Goal: Task Accomplishment & Management: Complete application form

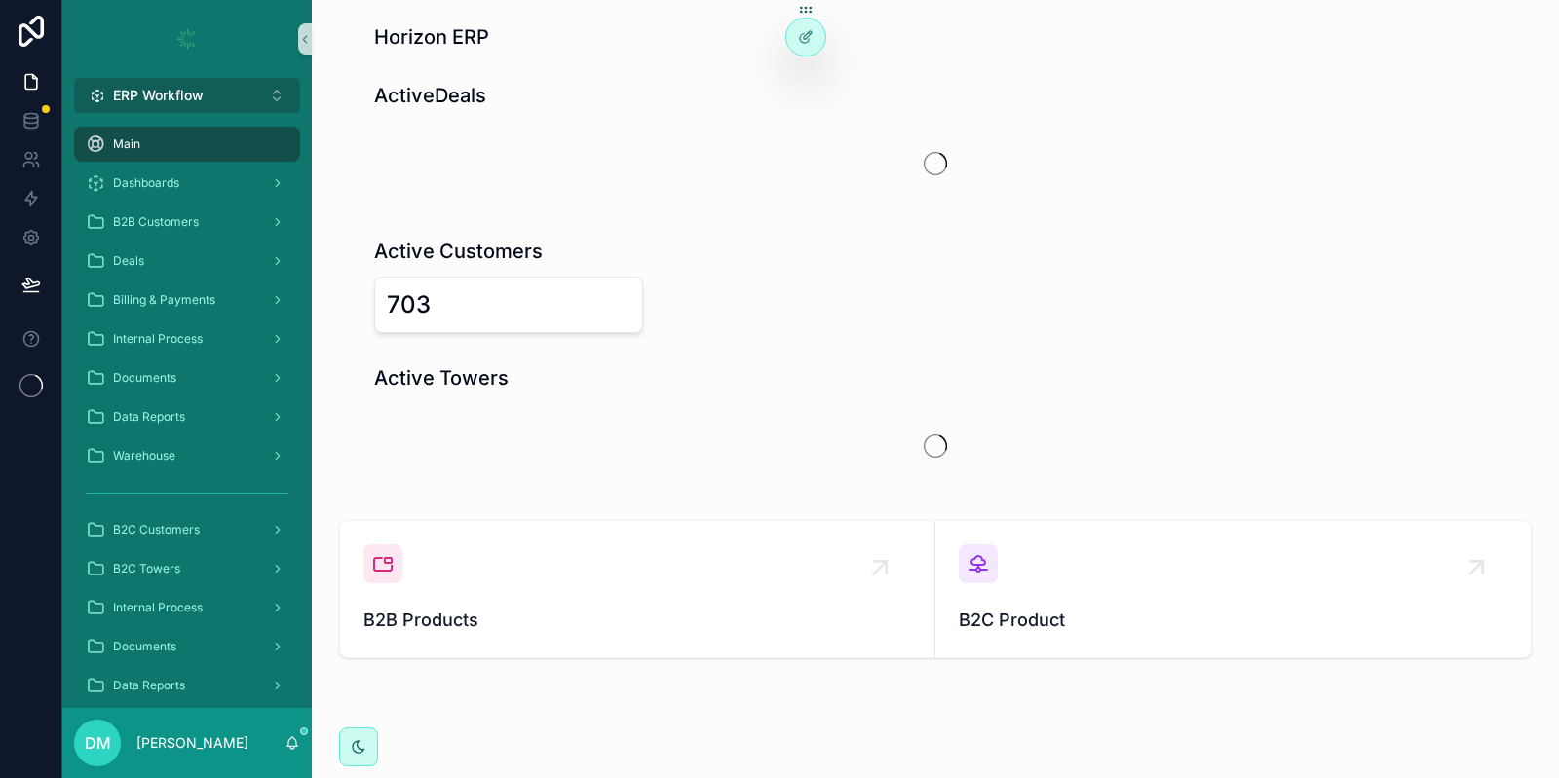
click at [184, 89] on span "ERP Workflow" at bounding box center [158, 95] width 91 height 19
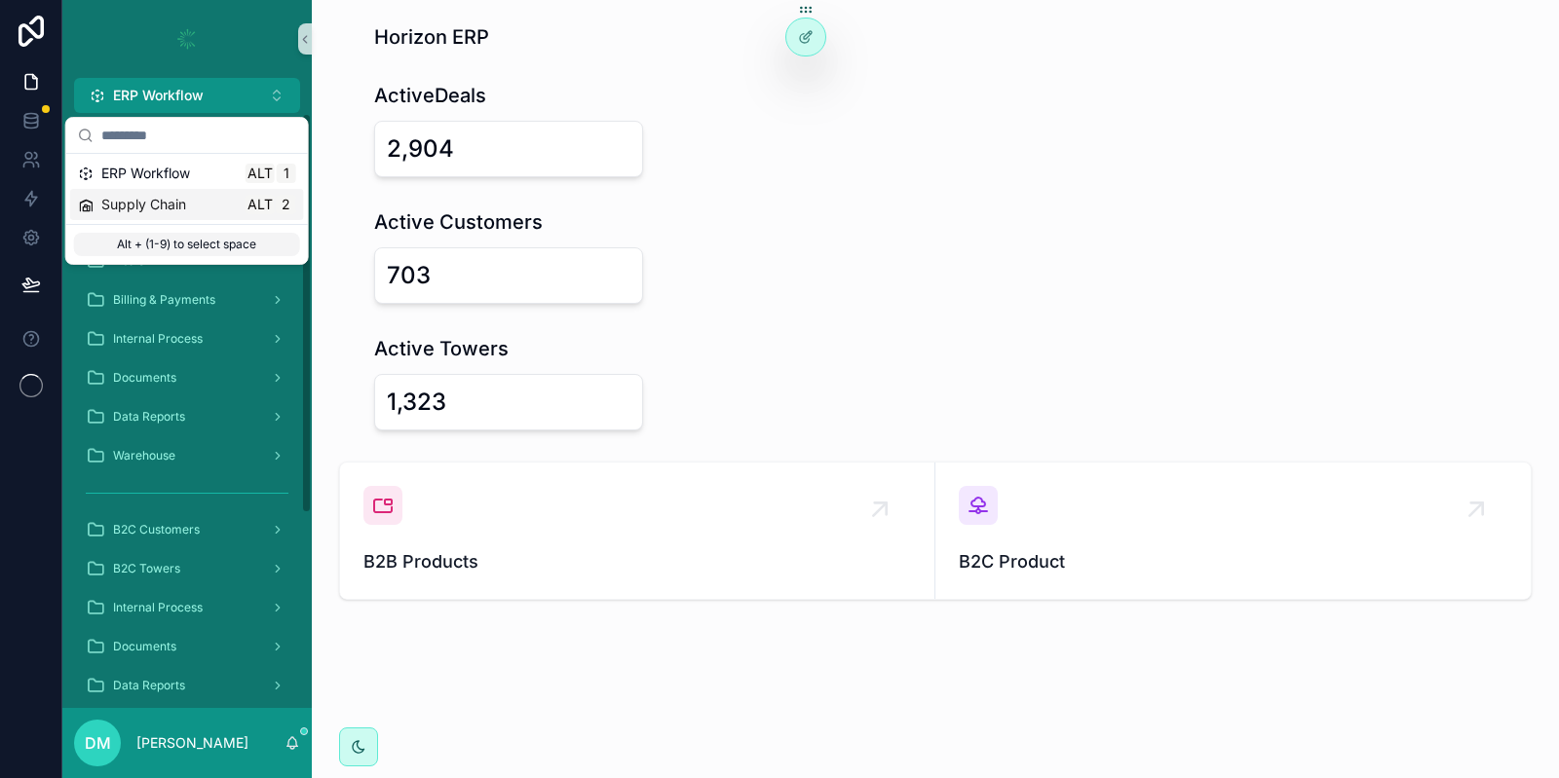
click at [160, 207] on span "Supply Chain" at bounding box center [143, 204] width 85 height 19
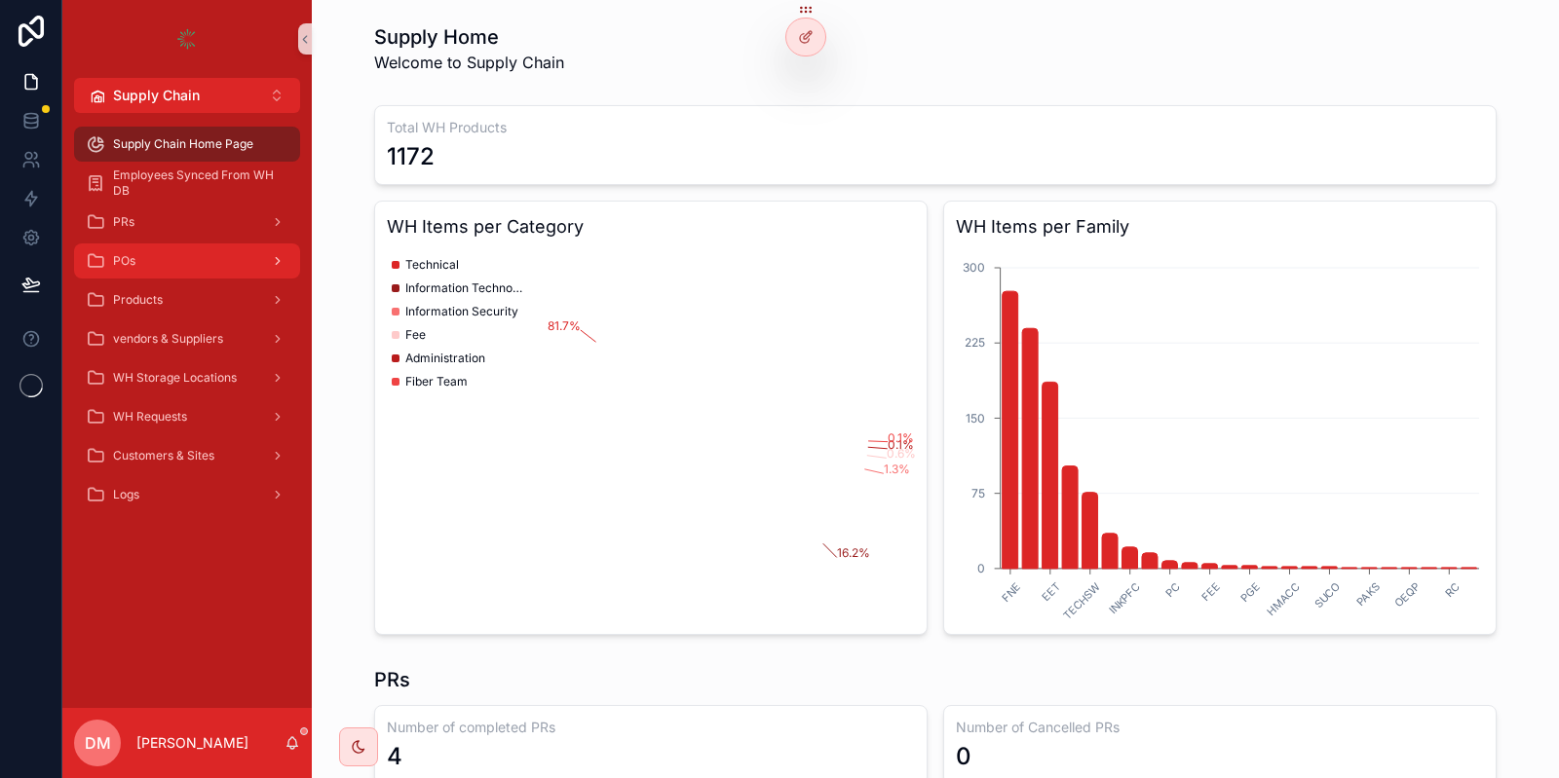
click at [196, 250] on div "POs" at bounding box center [187, 260] width 203 height 31
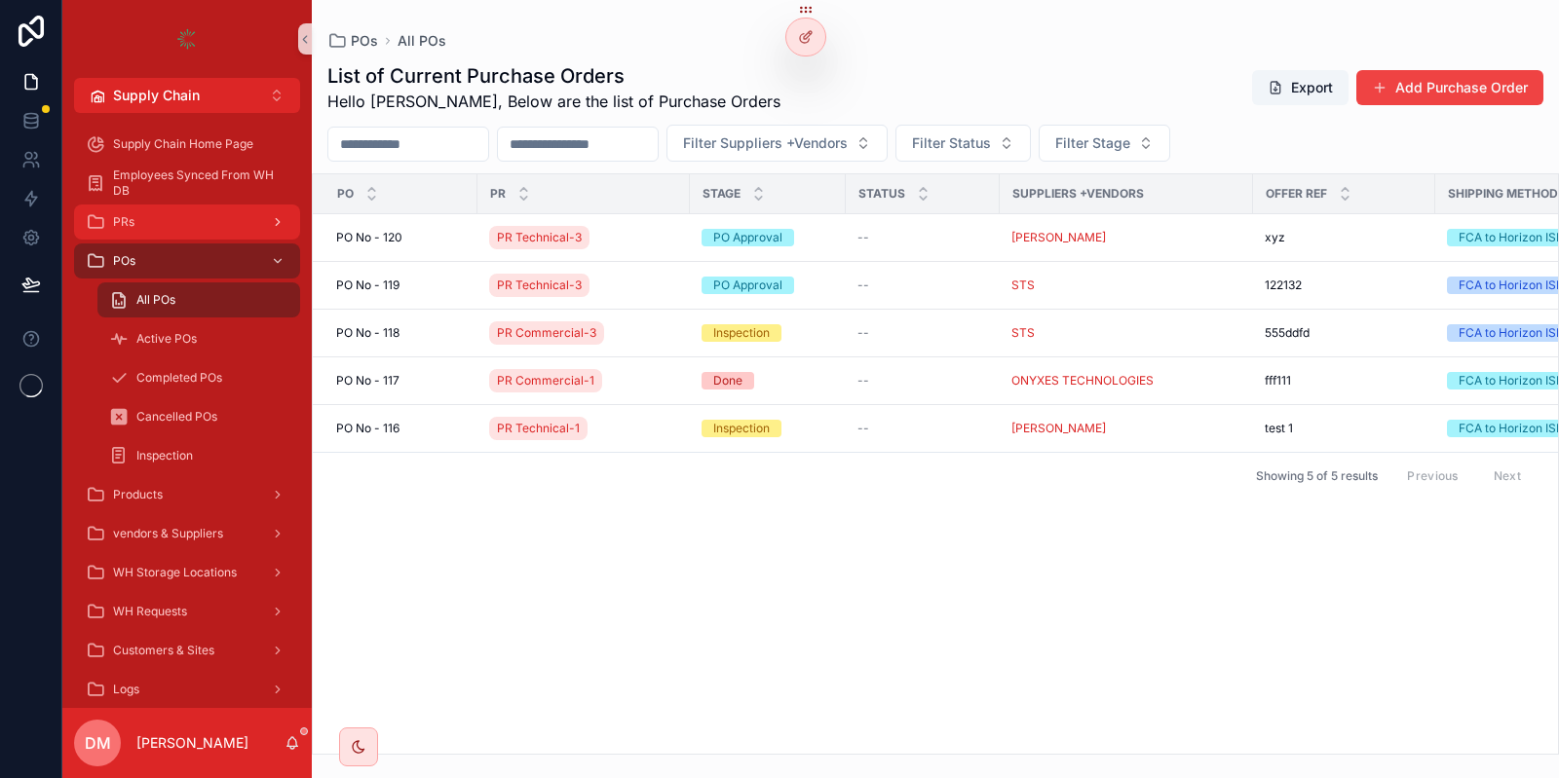
click at [186, 227] on div "PRs" at bounding box center [187, 222] width 203 height 31
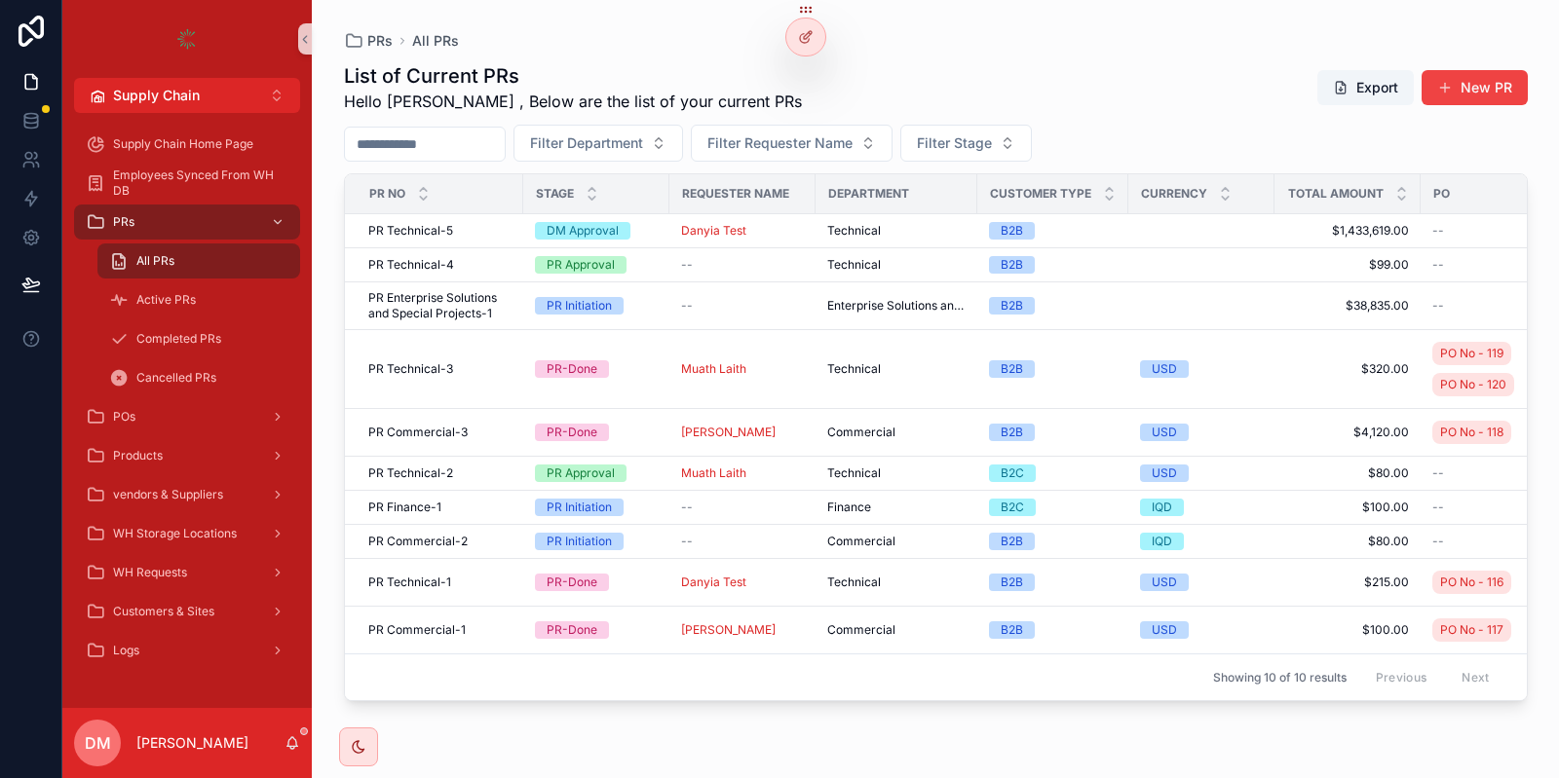
drag, startPoint x: 186, startPoint y: 227, endPoint x: 1446, endPoint y: 66, distance: 1269.7
click at [1449, 94] on span "scrollable content" at bounding box center [1445, 88] width 16 height 16
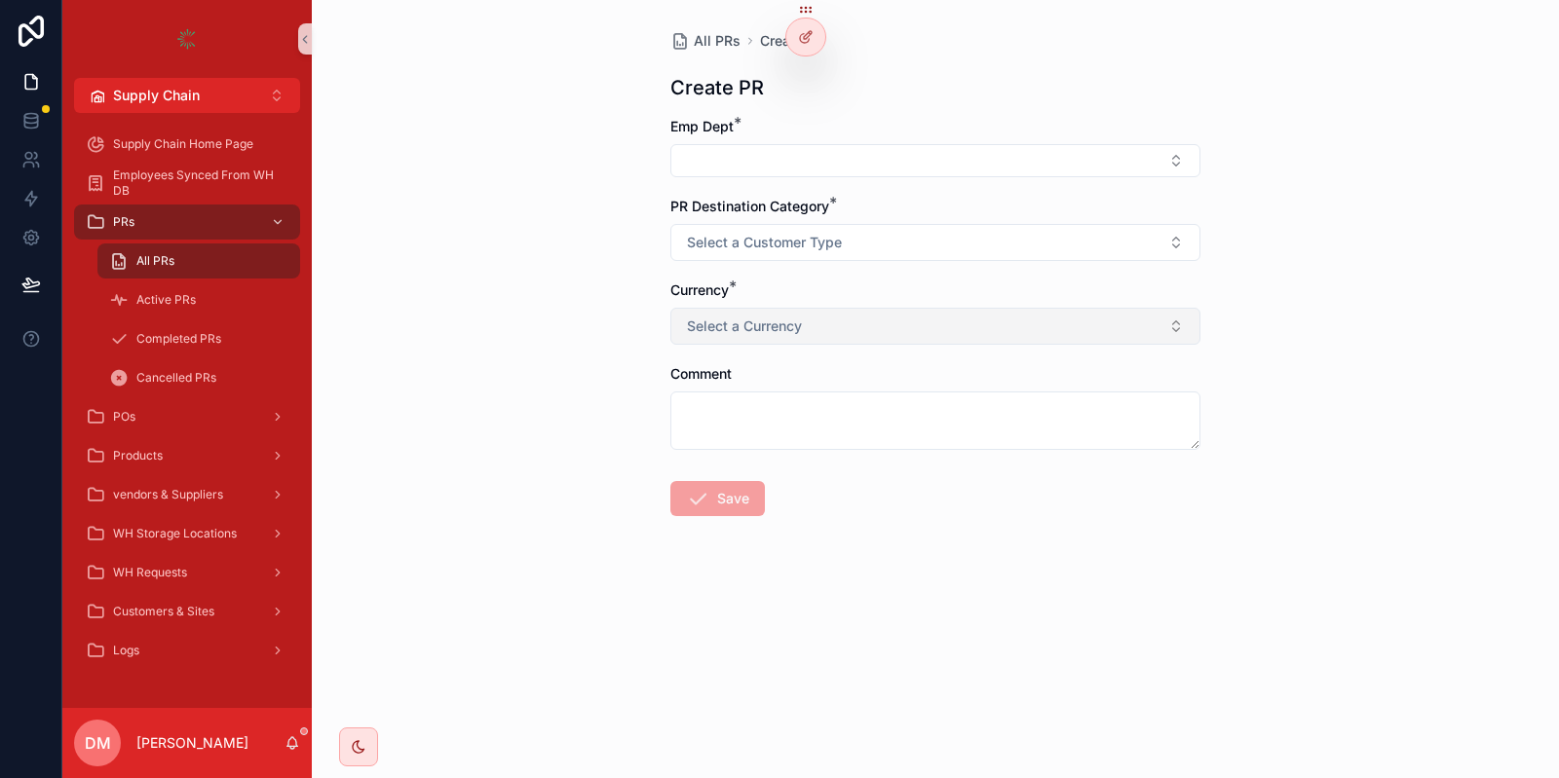
click at [795, 317] on span "Select a Currency" at bounding box center [744, 326] width 115 height 19
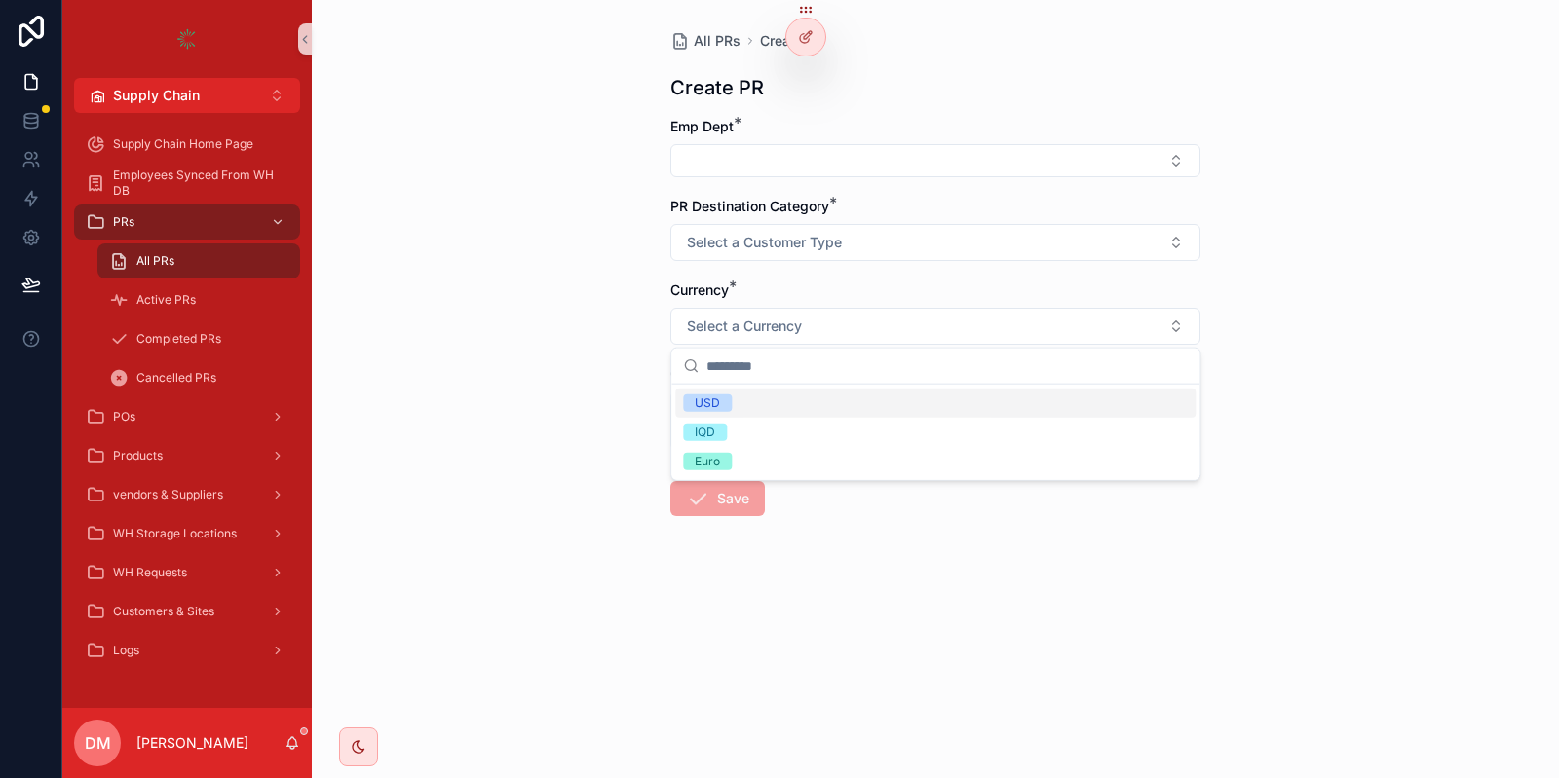
click at [768, 404] on div "USD" at bounding box center [935, 403] width 520 height 29
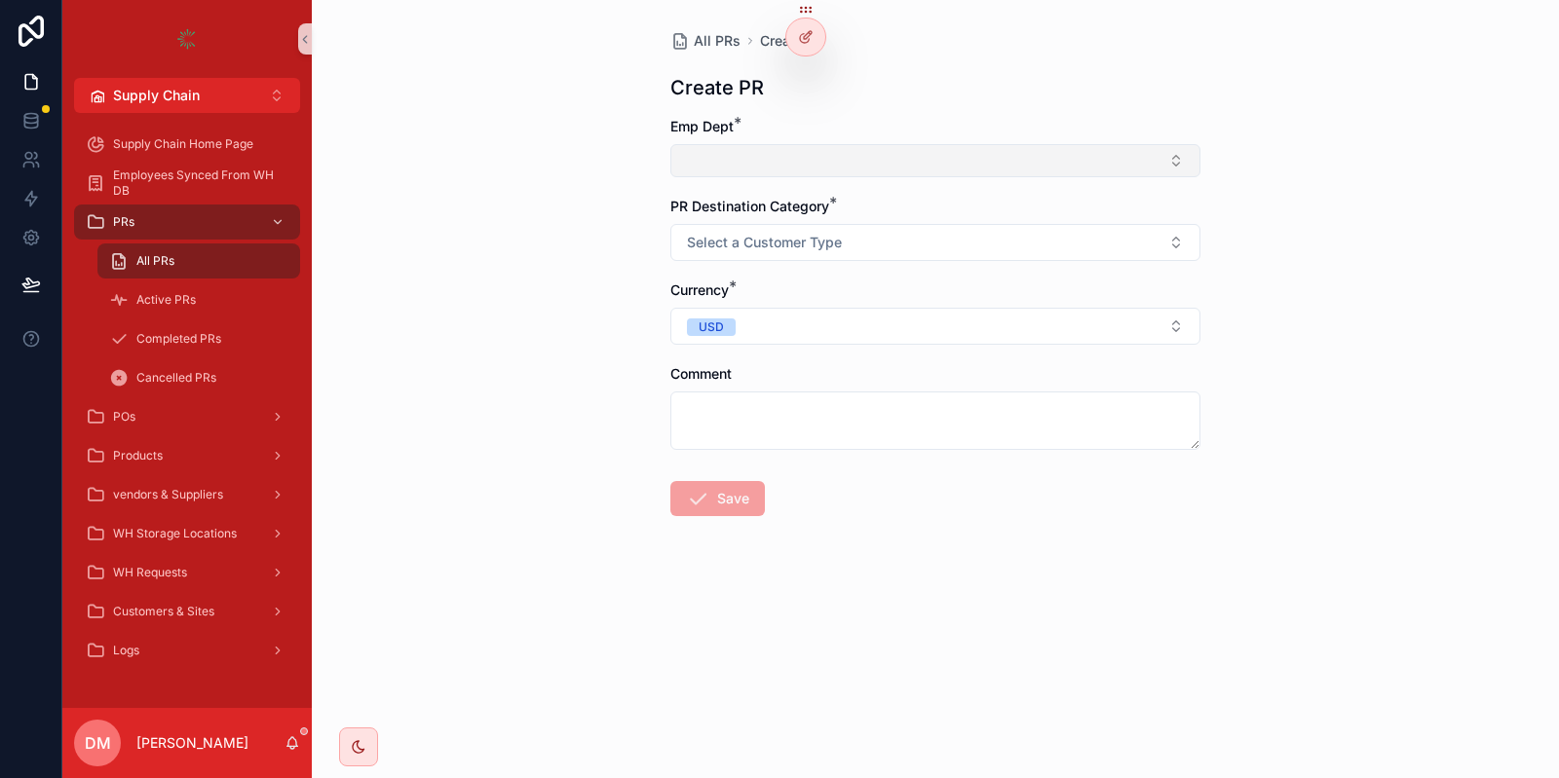
click at [805, 169] on button "Select Button" at bounding box center [935, 160] width 530 height 33
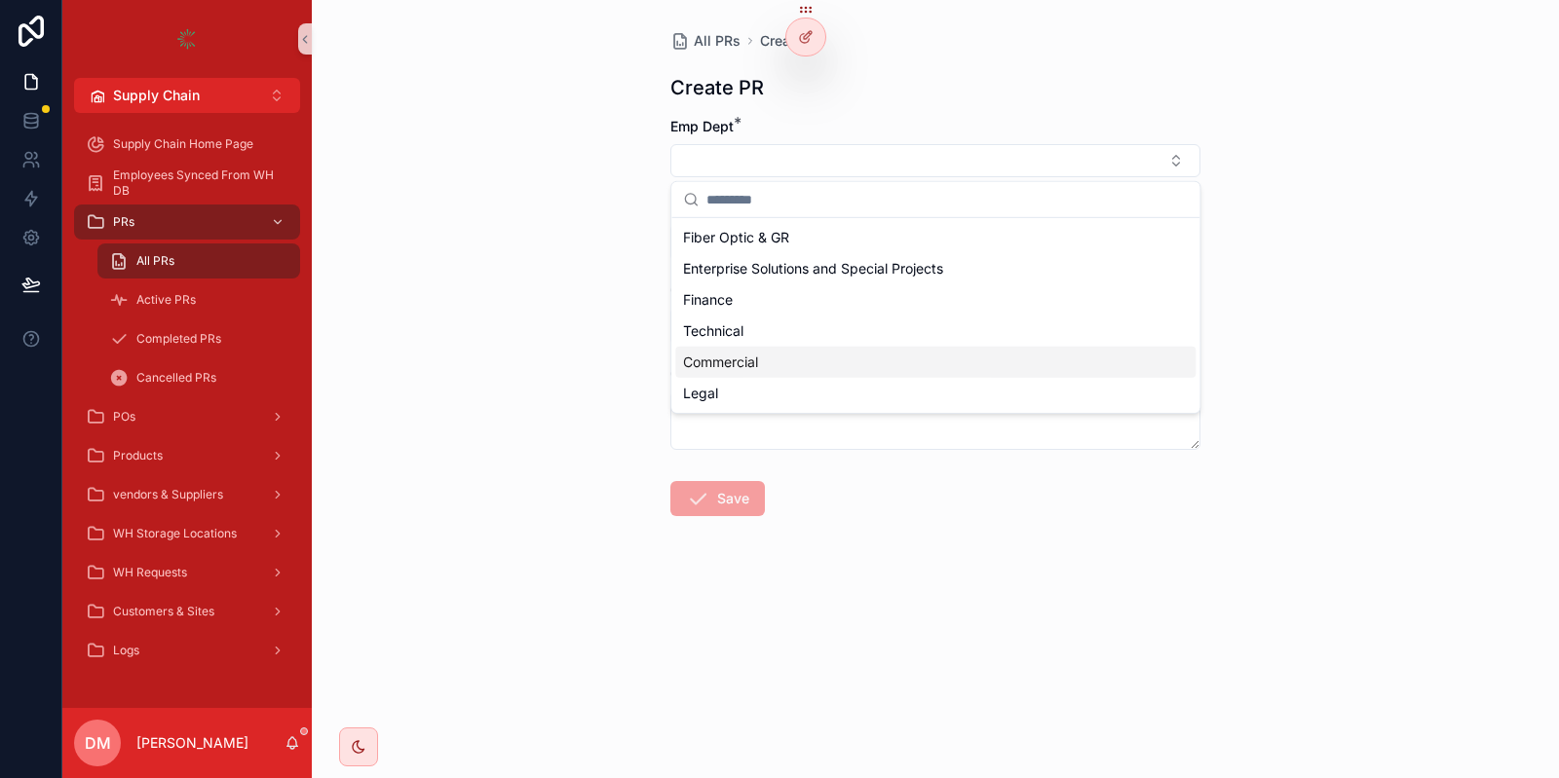
click at [709, 347] on div "Commercial" at bounding box center [935, 362] width 520 height 31
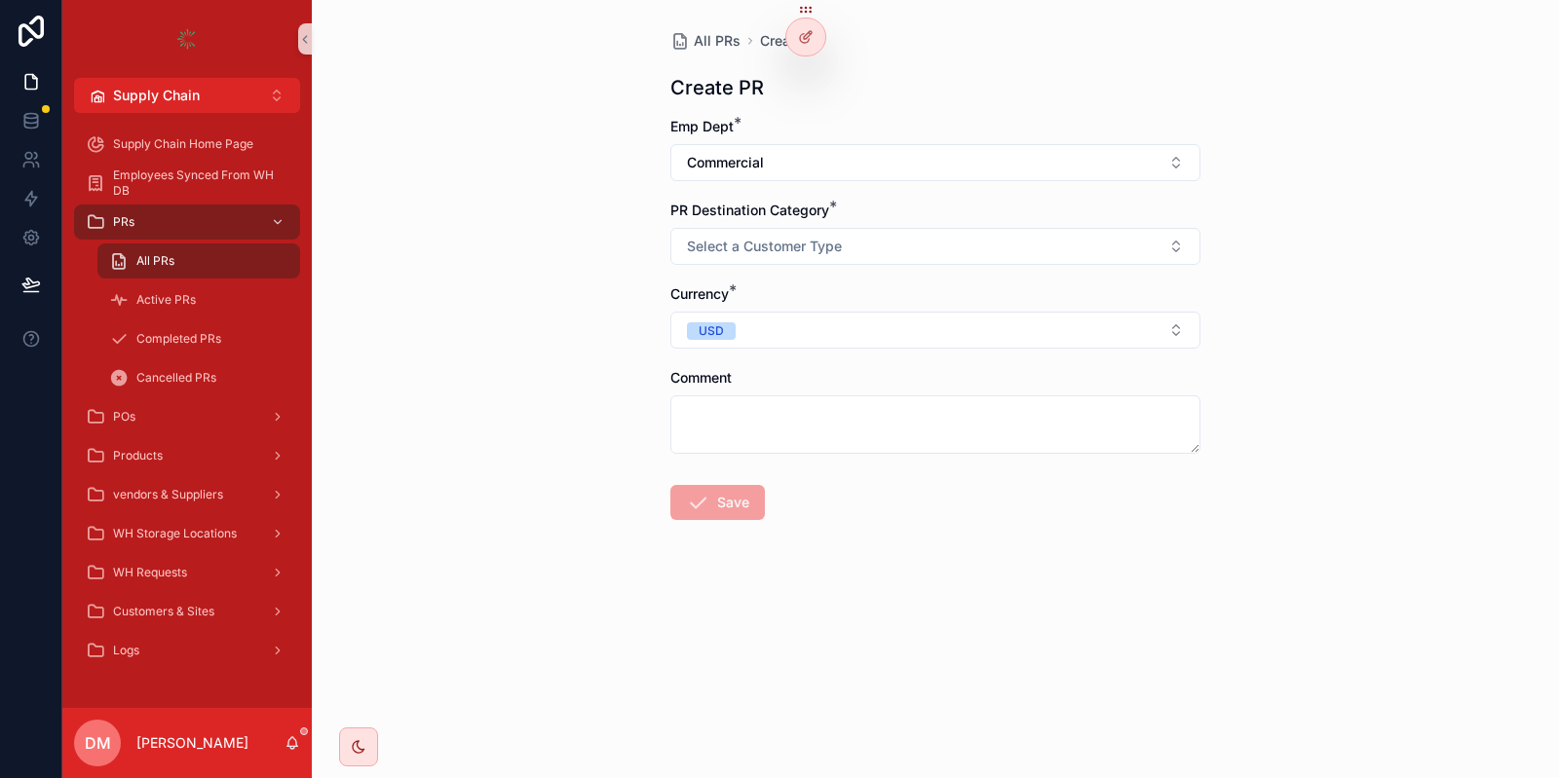
click at [748, 220] on div "PR Destination Category * Select a Customer Type" at bounding box center [935, 233] width 530 height 64
click at [738, 237] on button "Select a Customer Type" at bounding box center [935, 246] width 530 height 37
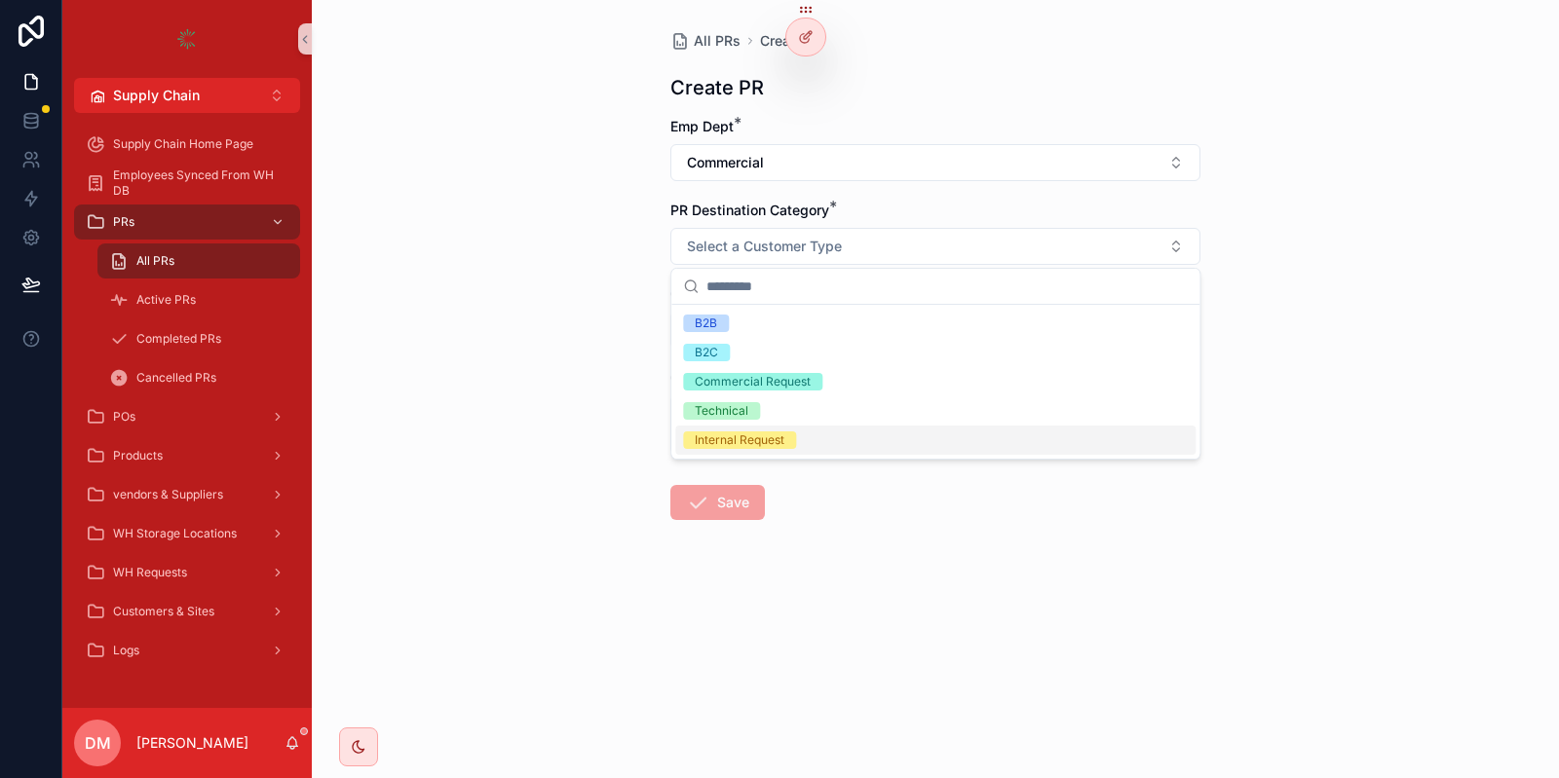
click at [729, 436] on div "Internal Request" at bounding box center [740, 441] width 90 height 18
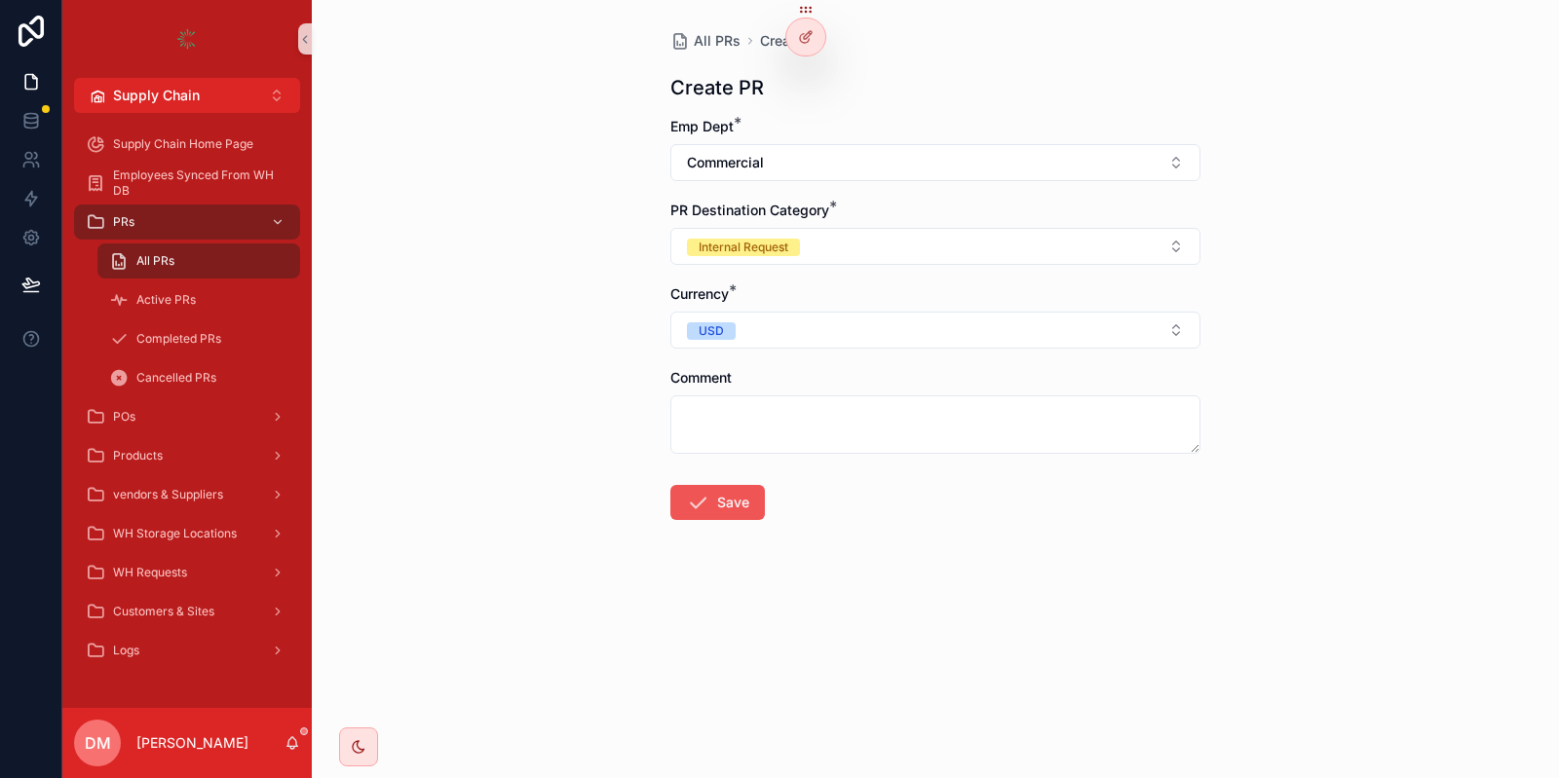
click at [715, 511] on button "Save" at bounding box center [717, 502] width 94 height 35
